Goal: Information Seeking & Learning: Learn about a topic

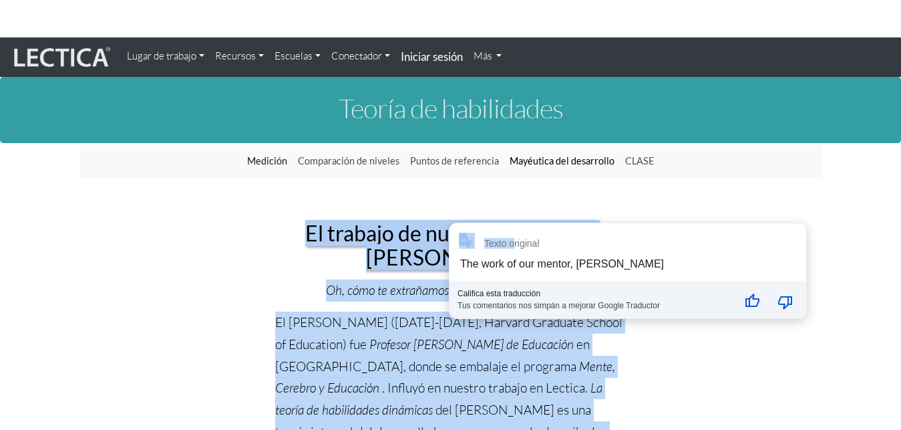
drag, startPoint x: 293, startPoint y: 230, endPoint x: 516, endPoint y: 249, distance: 223.3
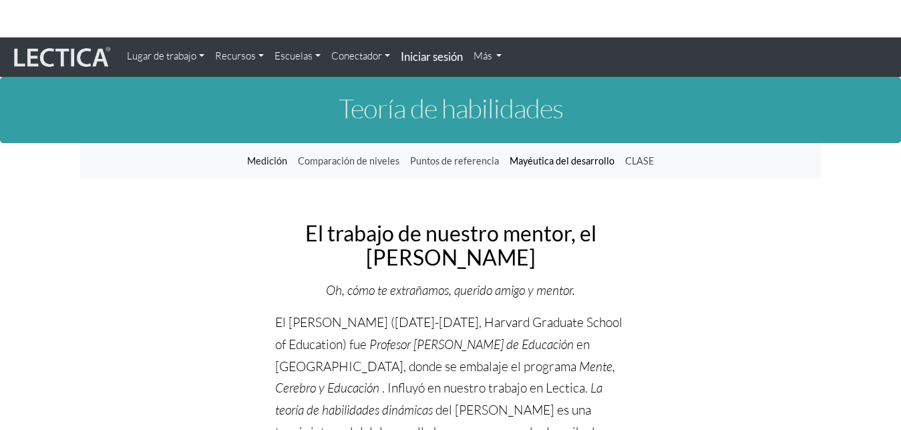
click at [287, 233] on h2 "El trabajo de nuestro mentor, el [PERSON_NAME]" at bounding box center [450, 244] width 351 height 47
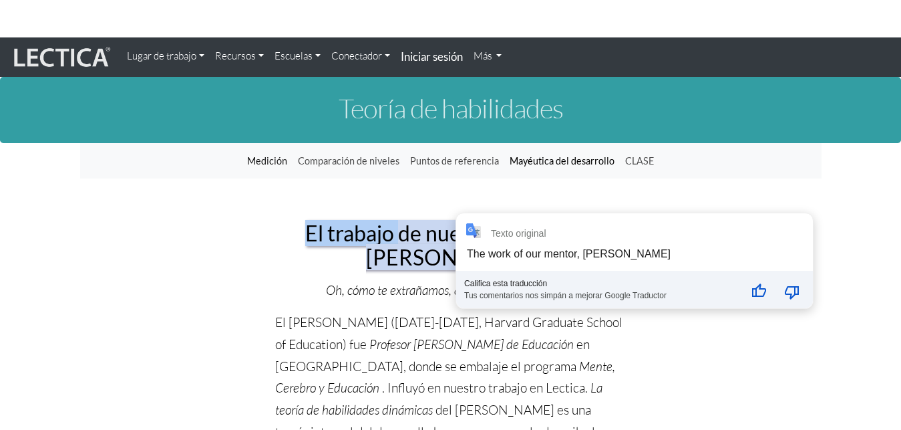
drag, startPoint x: 293, startPoint y: 233, endPoint x: 379, endPoint y: 234, distance: 86.2
click at [381, 234] on font "El trabajo de nuestro mentor, el [PERSON_NAME]" at bounding box center [450, 244] width 291 height 49
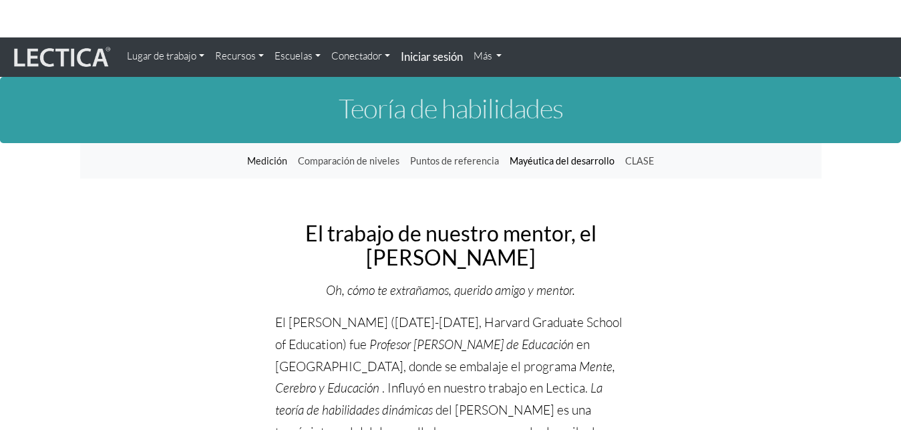
click at [317, 249] on h2 "El trabajo de nuestro mentor, el [PERSON_NAME]" at bounding box center [450, 244] width 351 height 47
click at [422, 265] on font "El trabajo de nuestro mentor, el [PERSON_NAME]" at bounding box center [450, 244] width 291 height 49
drag, startPoint x: 381, startPoint y: 257, endPoint x: 519, endPoint y: 258, distance: 137.6
click at [519, 258] on font "El trabajo de nuestro mentor, el [PERSON_NAME]" at bounding box center [450, 244] width 291 height 49
copy font "[PERSON_NAME]"
